Goal: Task Accomplishment & Management: Use online tool/utility

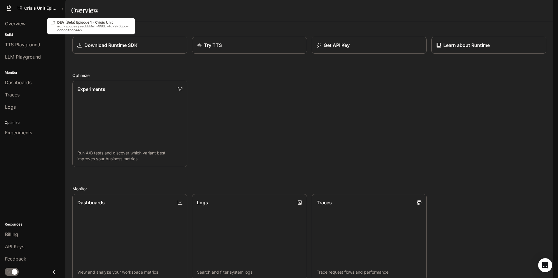
click at [98, 11] on button "DEV (Beta) Episode 1 - Crisis Unit" at bounding box center [91, 8] width 51 height 12
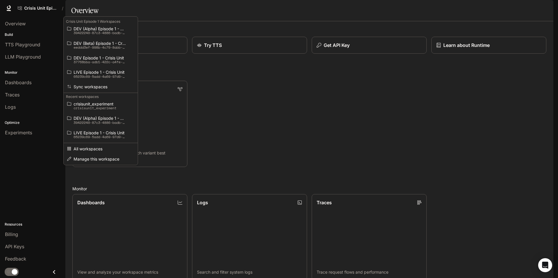
click at [28, 23] on div "Open workspace menu" at bounding box center [279, 139] width 558 height 278
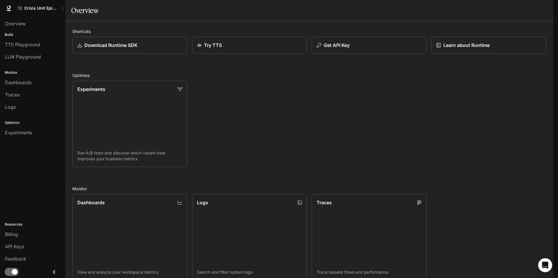
click at [20, 23] on span "Overview" at bounding box center [15, 23] width 21 height 7
click at [31, 86] on span "Dashboards" at bounding box center [18, 82] width 27 height 7
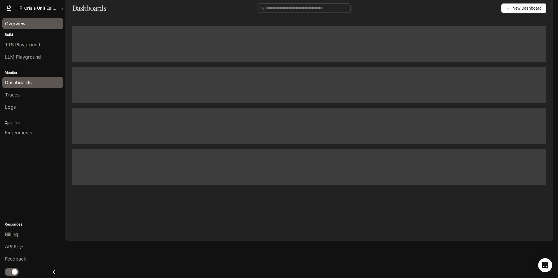
click at [17, 23] on span "Overview" at bounding box center [15, 23] width 21 height 7
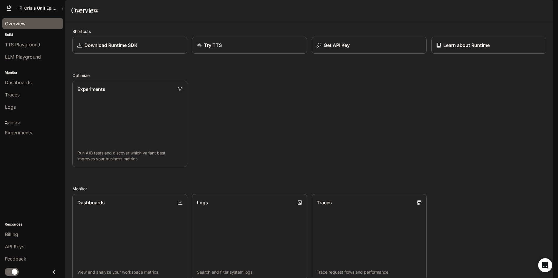
click at [447, 10] on span "Character Studio" at bounding box center [448, 8] width 32 height 7
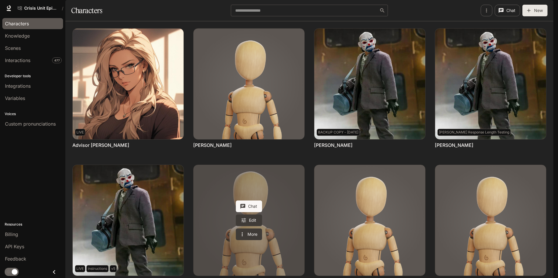
scroll to position [29, 0]
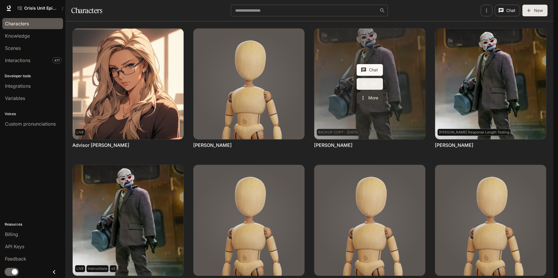
click at [373, 78] on link "Edit" at bounding box center [370, 84] width 26 height 12
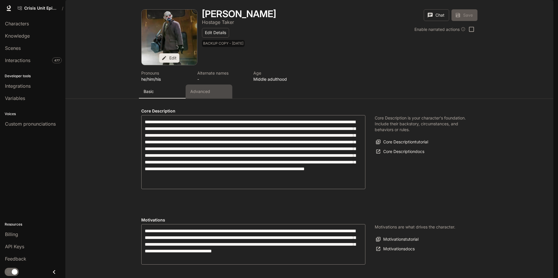
click at [190, 95] on p "Advanced" at bounding box center [200, 92] width 20 height 6
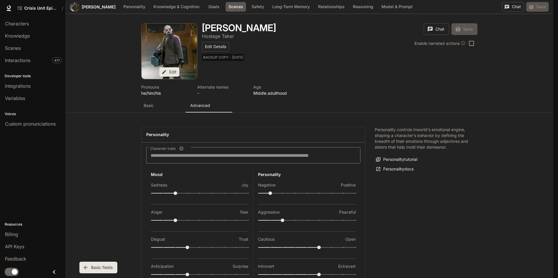
scroll to position [685, 0]
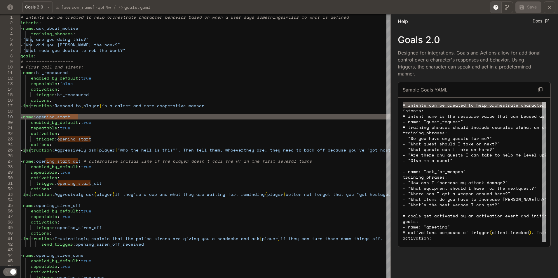
scroll to position [0, 0]
type textarea "**********"
type textarea "*"
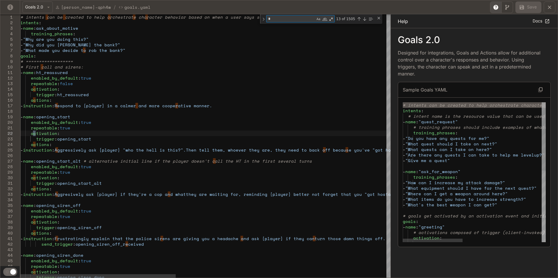
type textarea "**********"
type textarea "**"
type textarea "**********"
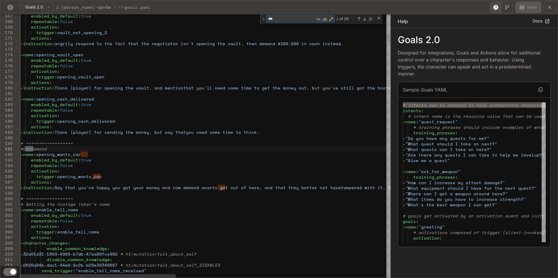
type textarea "***"
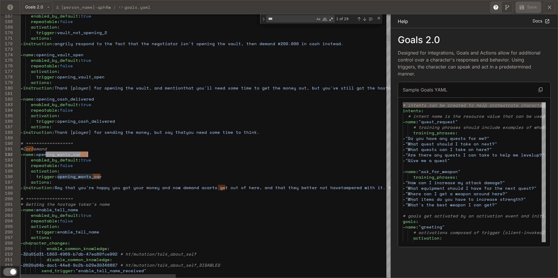
click at [366, 20] on div "Next Match (Enter)" at bounding box center [364, 19] width 5 height 5
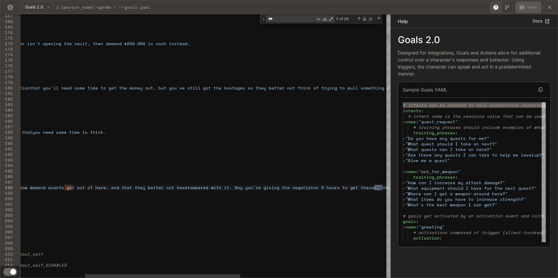
click at [363, 19] on div "Next Match (Enter)" at bounding box center [364, 19] width 5 height 5
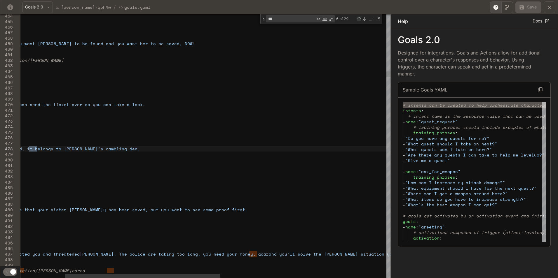
click at [357, 18] on div "Previous Match (Shift+Enter)" at bounding box center [359, 19] width 5 height 5
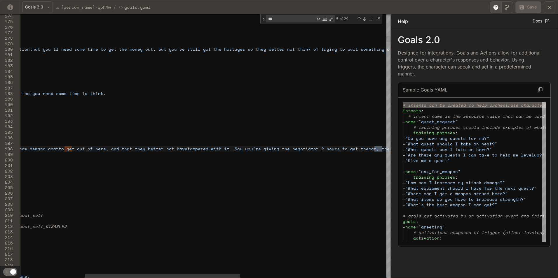
click at [356, 18] on div "5 of 29" at bounding box center [354, 18] width 39 height 7
click at [360, 18] on div "Previous Match (Shift+Enter)" at bounding box center [359, 19] width 5 height 5
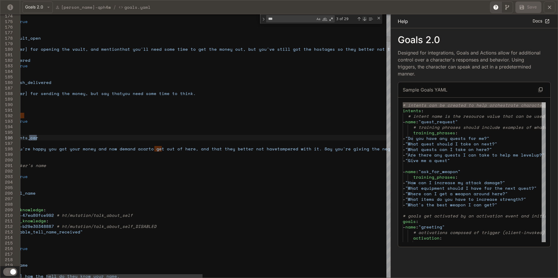
click at [367, 19] on div "Next Match (Enter)" at bounding box center [364, 19] width 5 height 5
click at [366, 18] on div "Next Match (Enter)" at bounding box center [364, 19] width 5 height 5
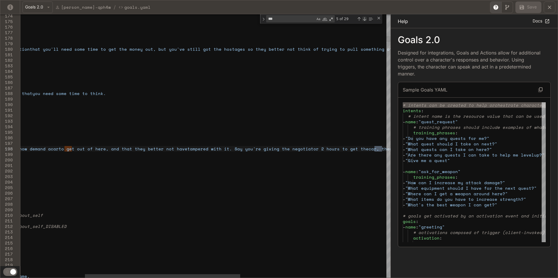
click at [366, 18] on div "Next Match (Enter)" at bounding box center [364, 19] width 5 height 5
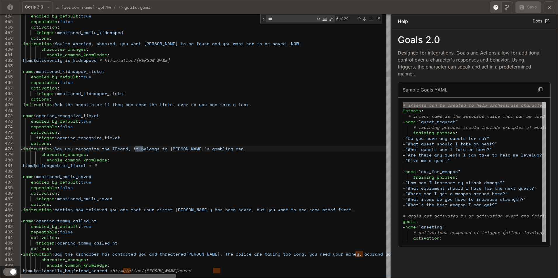
click at [44, 275] on div "yaml-editor" at bounding box center [97, 277] width 155 height 4
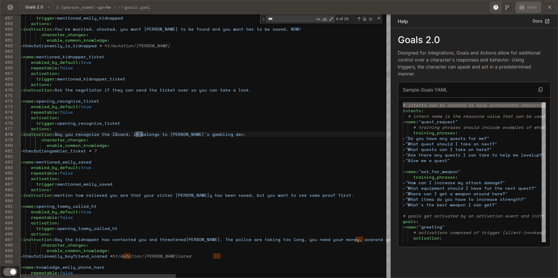
click at [365, 18] on div "Next Match (Enter)" at bounding box center [364, 19] width 5 height 5
click at [357, 18] on div "Previous Match (Shift+Enter)" at bounding box center [359, 19] width 5 height 5
click at [362, 19] on div "6 of 29" at bounding box center [354, 18] width 39 height 7
click at [363, 20] on div "Next Match (Enter)" at bounding box center [364, 19] width 5 height 5
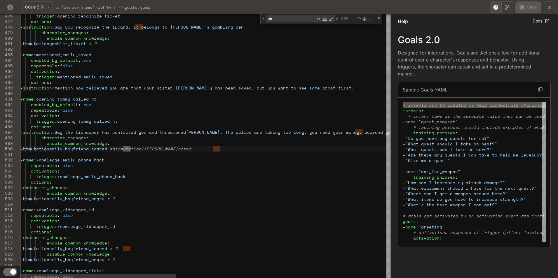
click at [363, 20] on div "Next Match (Enter)" at bounding box center [364, 19] width 5 height 5
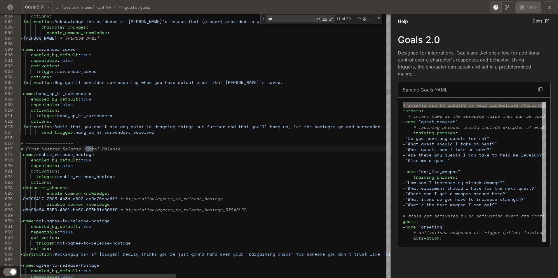
click at [363, 20] on div "Next Match (Enter)" at bounding box center [364, 19] width 5 height 5
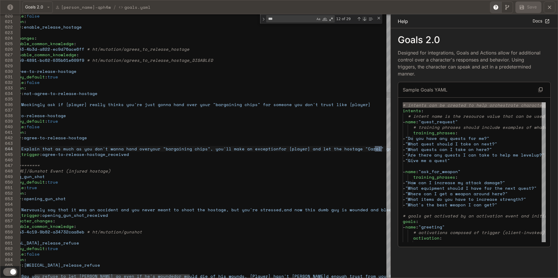
click at [363, 20] on div "Next Match (Enter)" at bounding box center [364, 19] width 5 height 5
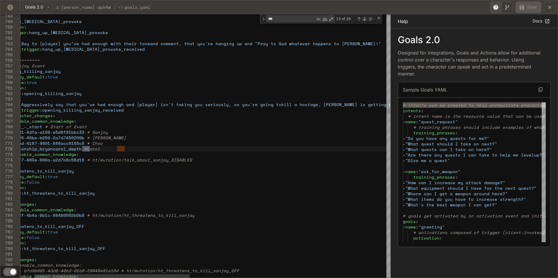
click at [363, 20] on div "Next Match (Enter)" at bounding box center [364, 19] width 5 height 5
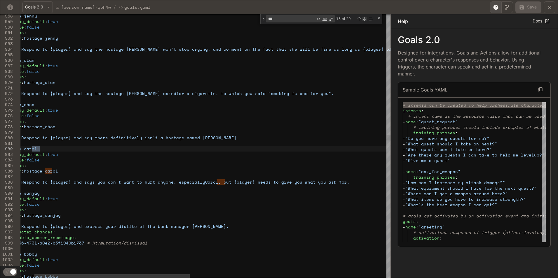
click at [363, 20] on div "Next Match (Enter)" at bounding box center [364, 19] width 5 height 5
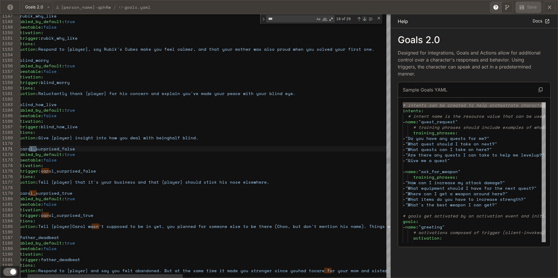
click at [363, 20] on div "Next Match (Enter)" at bounding box center [364, 19] width 5 height 5
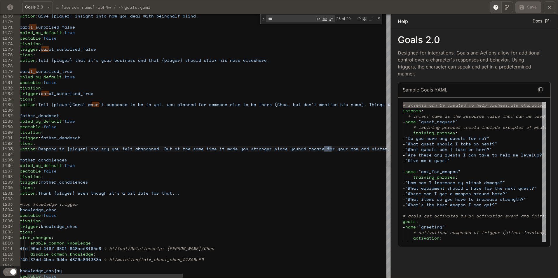
click at [363, 20] on div "Next Match (Enter)" at bounding box center [364, 19] width 5 height 5
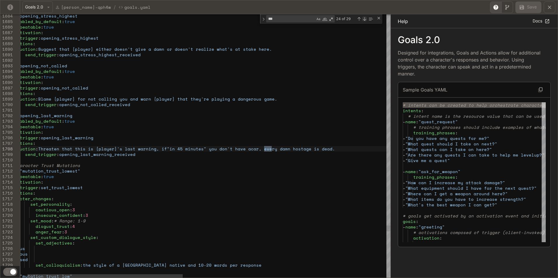
click at [363, 20] on div "Next Match (Enter)" at bounding box center [364, 19] width 5 height 5
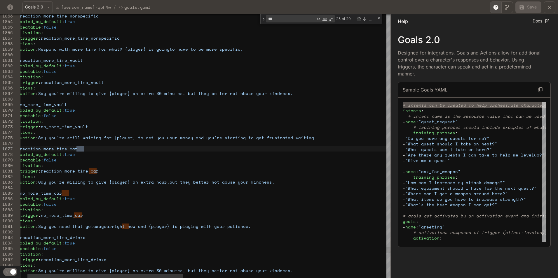
click at [358, 19] on div "Previous Match (Shift+Enter)" at bounding box center [359, 19] width 5 height 5
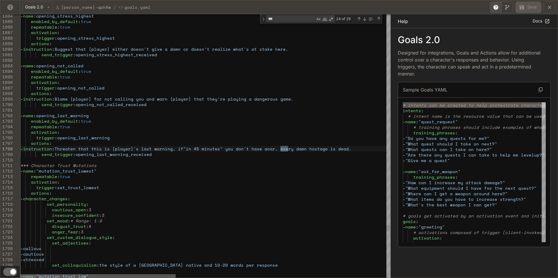
click at [108, 276] on div "yaml-editor" at bounding box center [97, 277] width 155 height 4
click at [364, 19] on div "Next Match (Enter)" at bounding box center [364, 19] width 5 height 5
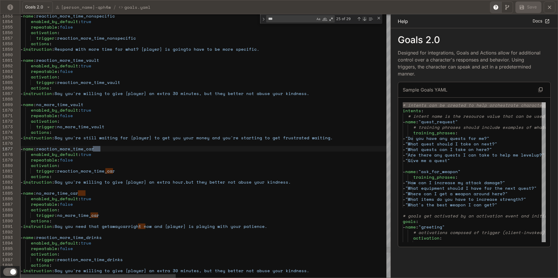
click at [364, 19] on div "Next Match (Enter)" at bounding box center [364, 19] width 5 height 5
click at [358, 17] on div "Previous Match (Shift+Enter)" at bounding box center [359, 19] width 5 height 5
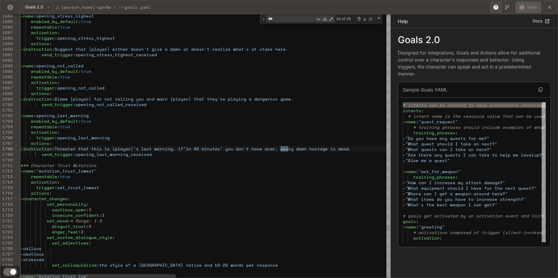
click at [358, 17] on div "Previous Match (Shift+Enter)" at bounding box center [359, 19] width 5 height 5
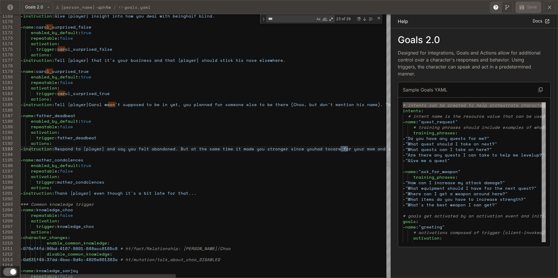
click at [358, 17] on div "Previous Match (Shift+Enter)" at bounding box center [359, 19] width 5 height 5
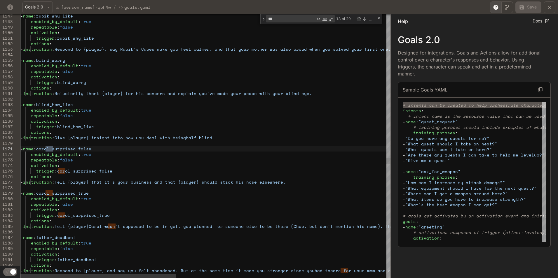
click at [358, 17] on div "Previous Match (Shift+Enter)" at bounding box center [359, 19] width 5 height 5
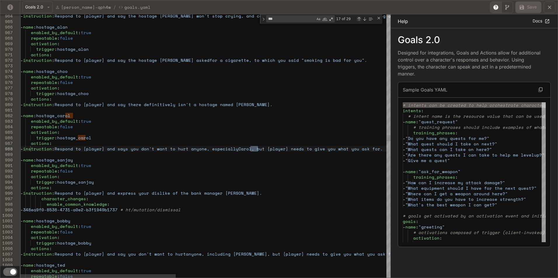
click at [358, 17] on div "Previous Match (Shift+Enter)" at bounding box center [359, 19] width 5 height 5
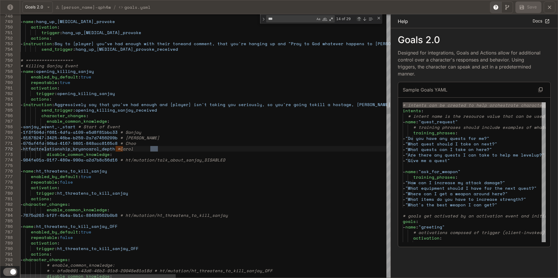
click at [358, 17] on div "Previous Match (Shift+Enter)" at bounding box center [359, 19] width 5 height 5
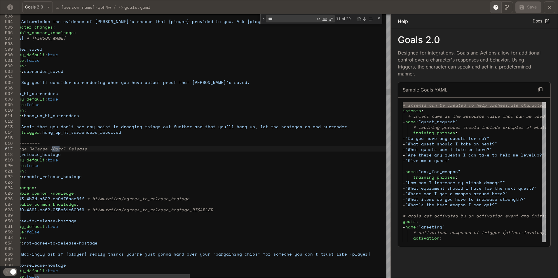
click at [358, 17] on div "Previous Match (Shift+Enter)" at bounding box center [359, 19] width 5 height 5
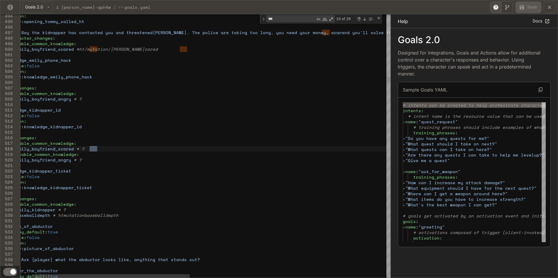
click at [358, 17] on div "Previous Match (Shift+Enter)" at bounding box center [359, 19] width 5 height 5
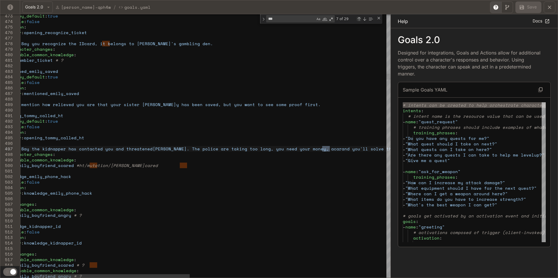
click at [358, 17] on div "Previous Match (Shift+Enter)" at bounding box center [359, 19] width 5 height 5
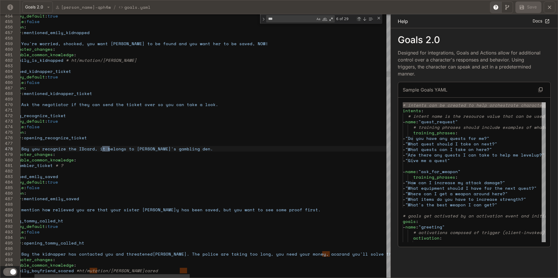
click at [358, 17] on div "Previous Match (Shift+Enter)" at bounding box center [359, 19] width 5 height 5
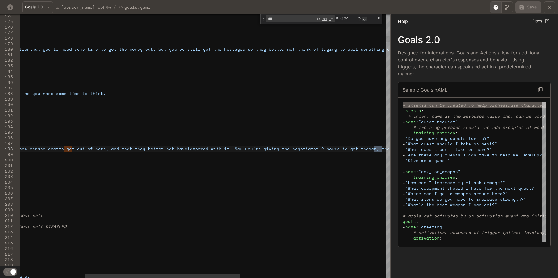
click at [363, 18] on div "Next Match (Enter)" at bounding box center [364, 19] width 5 height 5
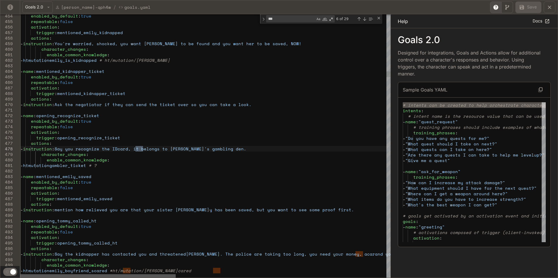
click at [89, 275] on div "yaml-editor" at bounding box center [97, 277] width 155 height 4
click at [364, 18] on div "Next Match (Enter)" at bounding box center [364, 19] width 5 height 5
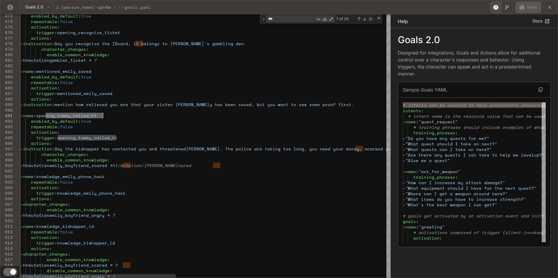
click at [365, 21] on div "7 of 29" at bounding box center [354, 18] width 39 height 7
click at [365, 21] on div "Next Match (Enter)" at bounding box center [364, 19] width 5 height 5
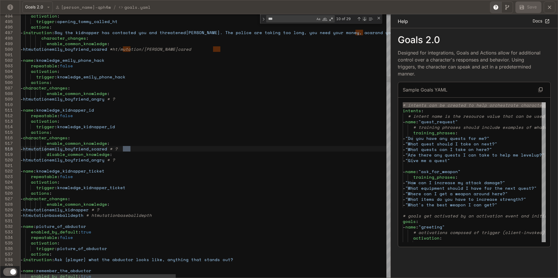
click at [365, 21] on div "Next Match (Enter)" at bounding box center [364, 19] width 5 height 5
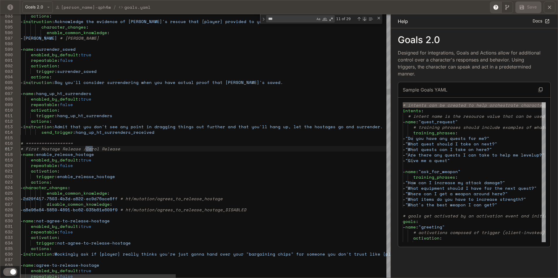
click at [365, 21] on div "Next Match (Enter)" at bounding box center [364, 19] width 5 height 5
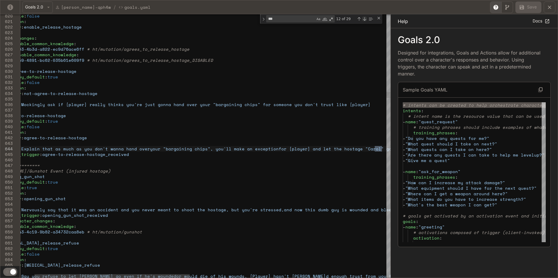
click at [365, 21] on div "Next Match (Enter)" at bounding box center [364, 19] width 5 height 5
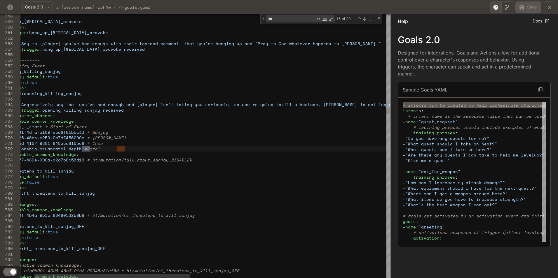
click at [355, 19] on div "13 of 29" at bounding box center [346, 18] width 20 height 7
click at [358, 19] on div "Previous Match (Shift+Enter)" at bounding box center [359, 19] width 5 height 5
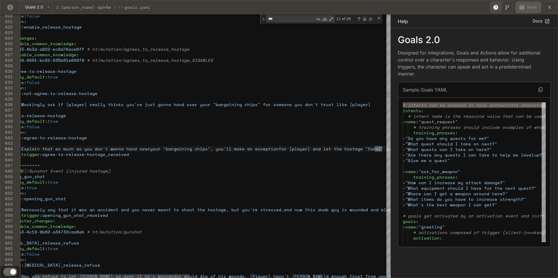
click at [365, 19] on div "Next Match (Enter)" at bounding box center [364, 19] width 5 height 5
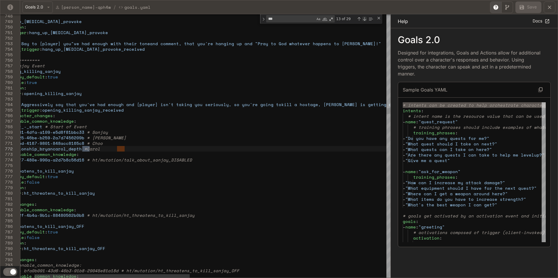
click at [365, 19] on div "Next Match (Enter)" at bounding box center [364, 19] width 5 height 5
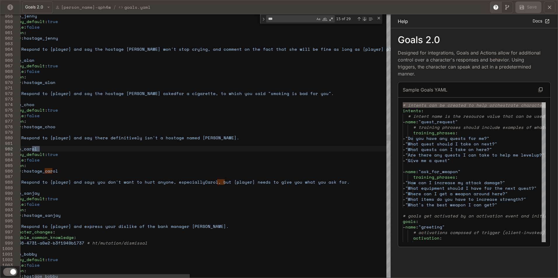
click at [365, 19] on div "Next Match (Enter)" at bounding box center [364, 19] width 5 height 5
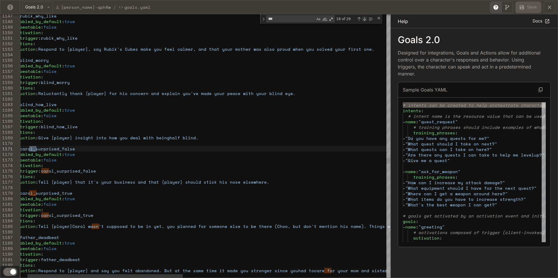
click at [365, 19] on div "Next Match (Enter)" at bounding box center [364, 19] width 5 height 5
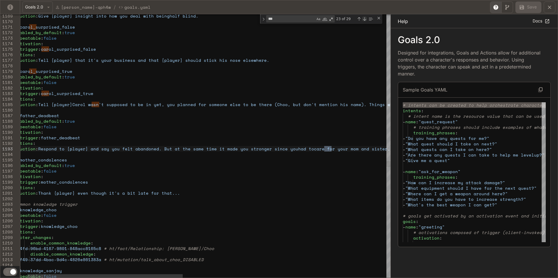
click at [365, 19] on div "Next Match (Enter)" at bounding box center [364, 19] width 5 height 5
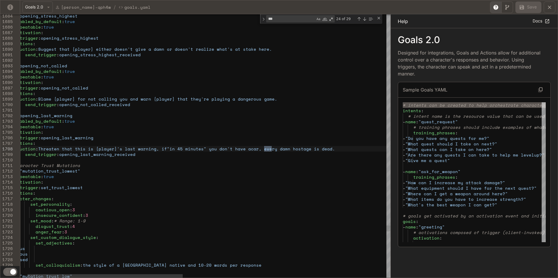
click at [366, 19] on div "Next Match (Enter)" at bounding box center [364, 19] width 5 height 5
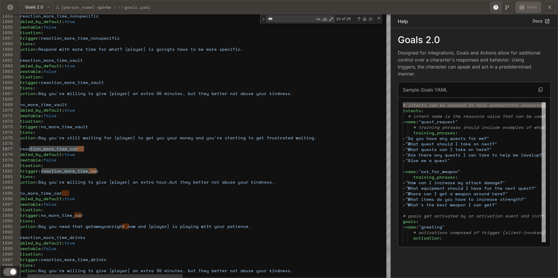
click at [366, 19] on div "Next Match (Enter)" at bounding box center [364, 19] width 5 height 5
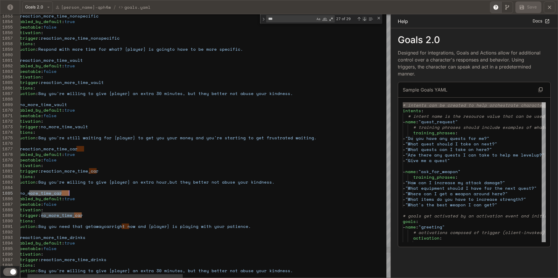
click at [365, 19] on div "Next Match (Enter)" at bounding box center [364, 19] width 5 height 5
type textarea "**********"
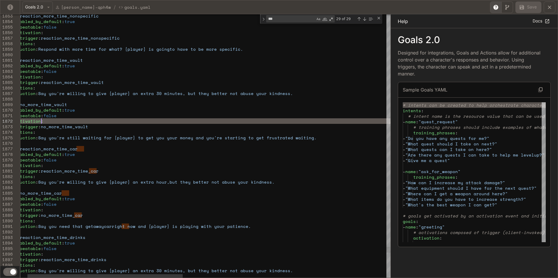
paste textarea "**********"
click at [313, 18] on textarea "Find" at bounding box center [290, 18] width 49 height 7
paste textarea "Find"
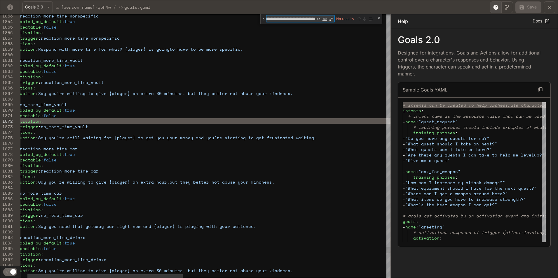
type textarea "*"
type textarea "**********"
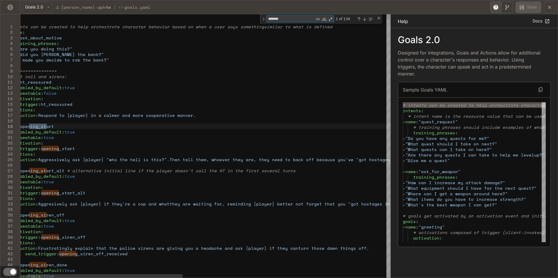
type textarea "********"
type textarea "**********"
type textarea "*********"
type textarea "**********"
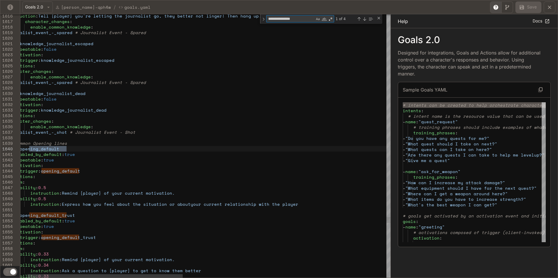
type textarea "**********"
